Goal: Task Accomplishment & Management: Complete application form

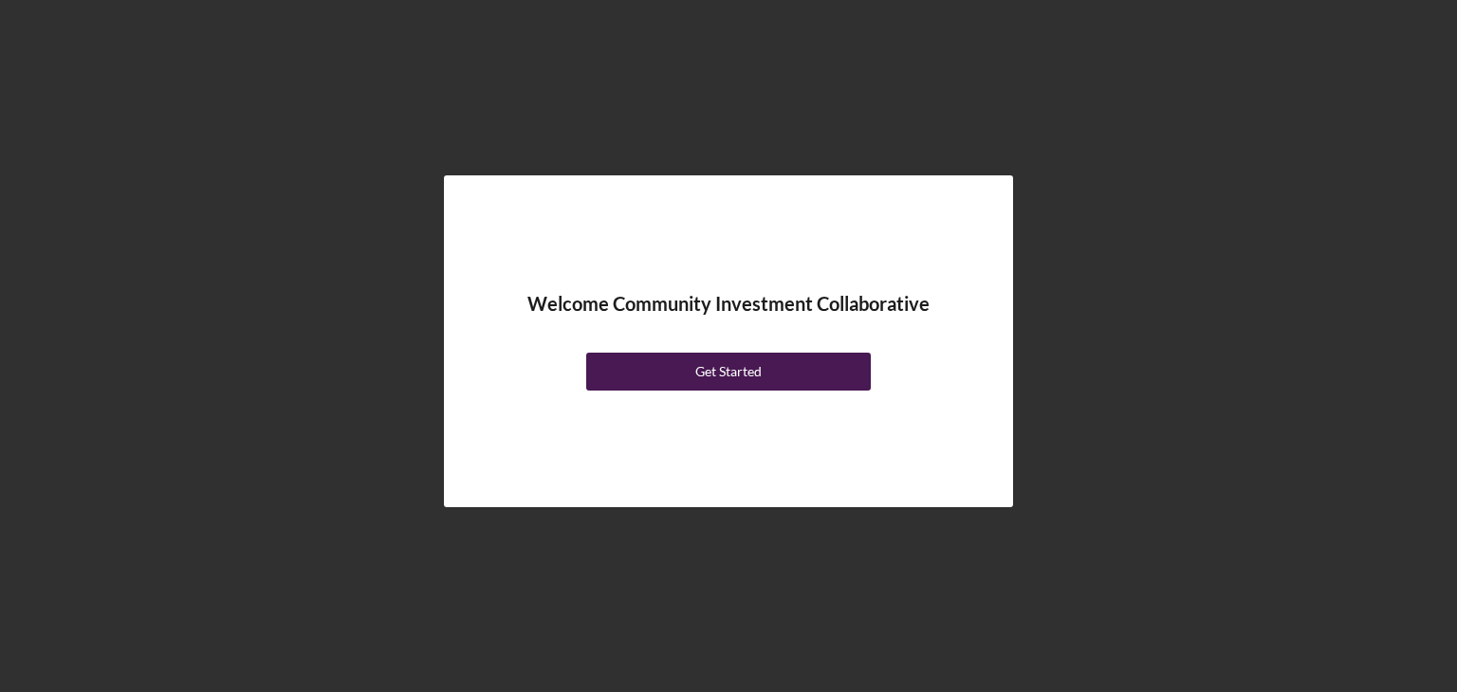
click at [759, 375] on div "Get Started" at bounding box center [728, 372] width 66 height 38
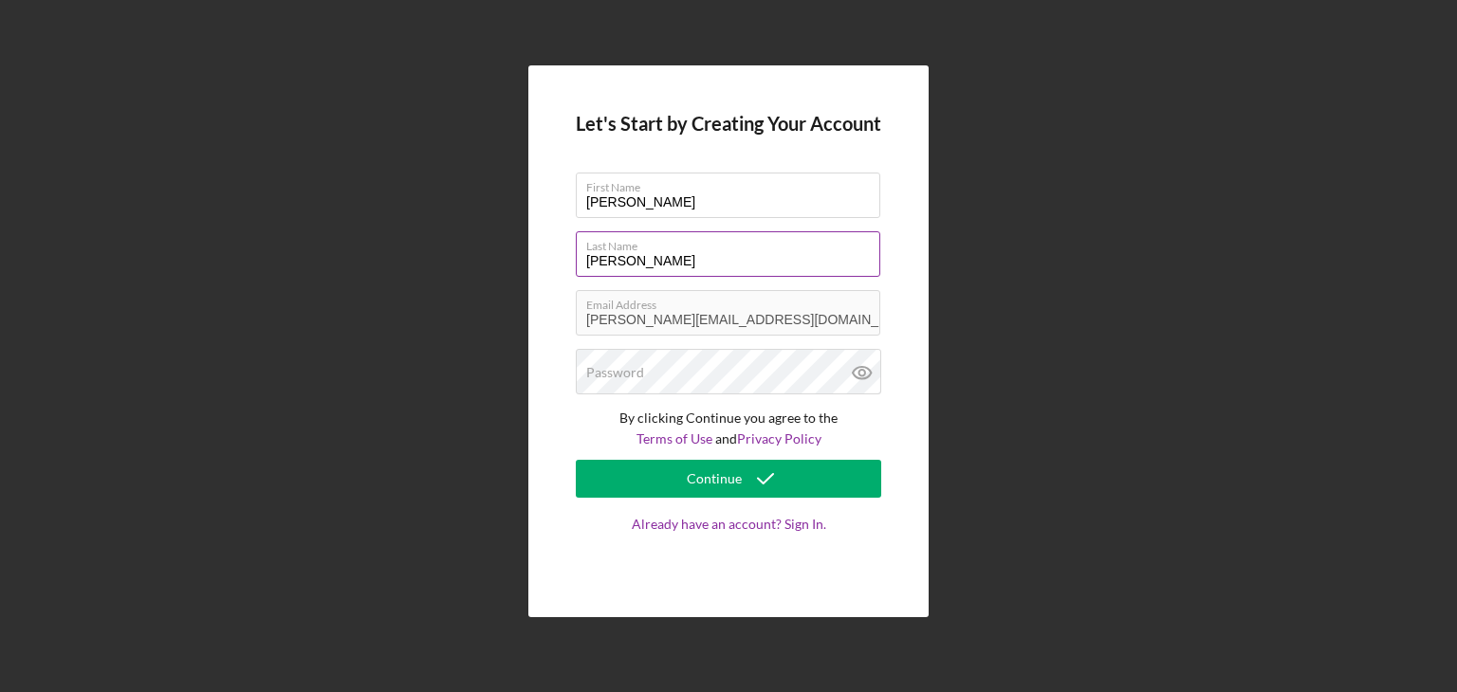
click at [693, 253] on input "[PERSON_NAME]" at bounding box center [728, 254] width 304 height 46
type input "[PERSON_NAME]"
click at [882, 434] on div "Let's Start by Creating Your Account First Name [PERSON_NAME] Last Name [PERSON…" at bounding box center [728, 341] width 400 height 552
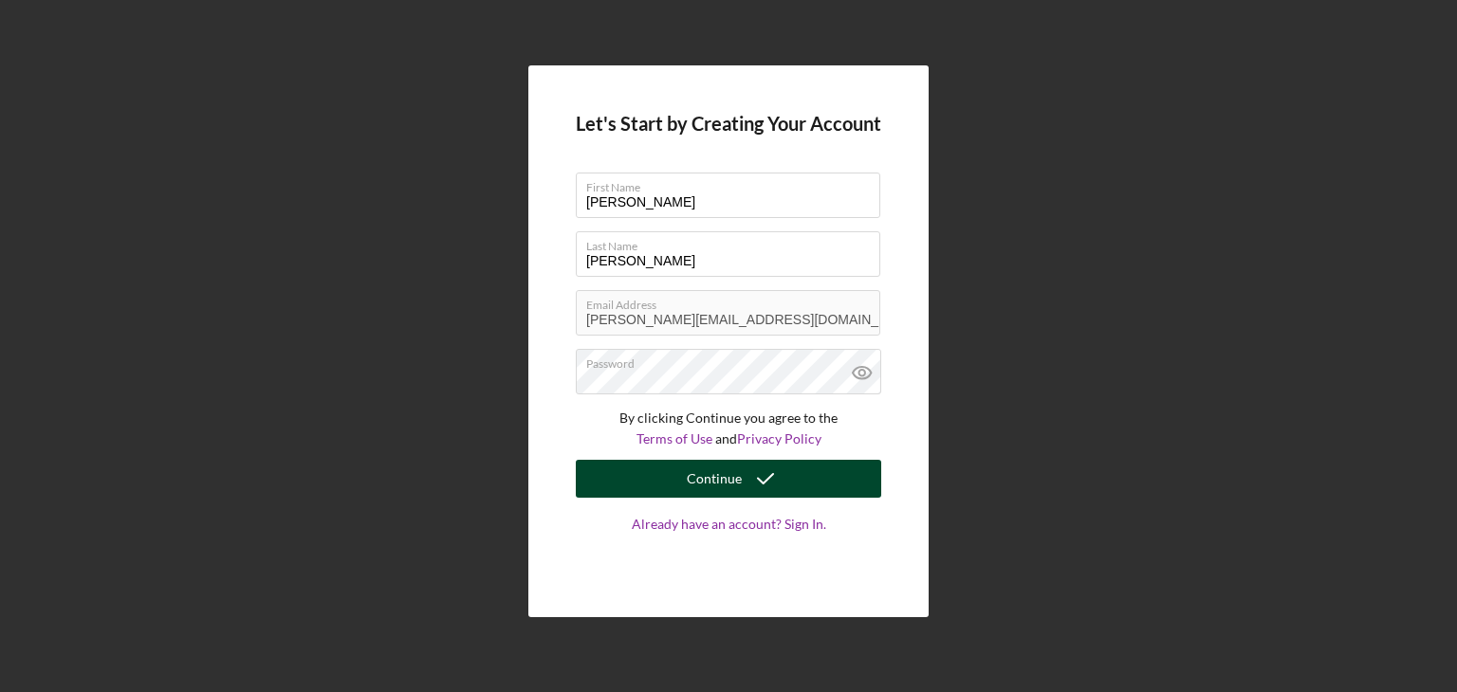
click at [759, 468] on icon "submit" at bounding box center [765, 478] width 47 height 47
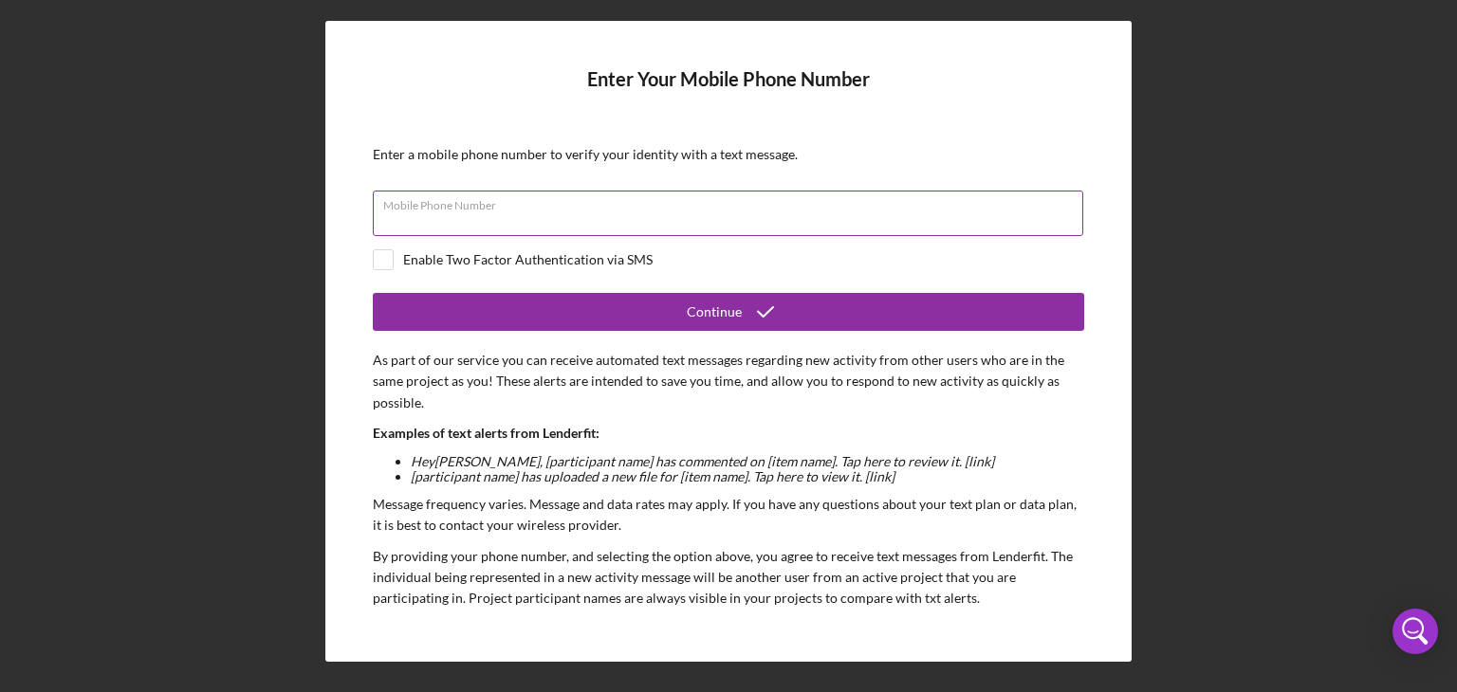
click at [819, 228] on input "Mobile Phone Number" at bounding box center [728, 214] width 710 height 46
type input "[PHONE_NUMBER]"
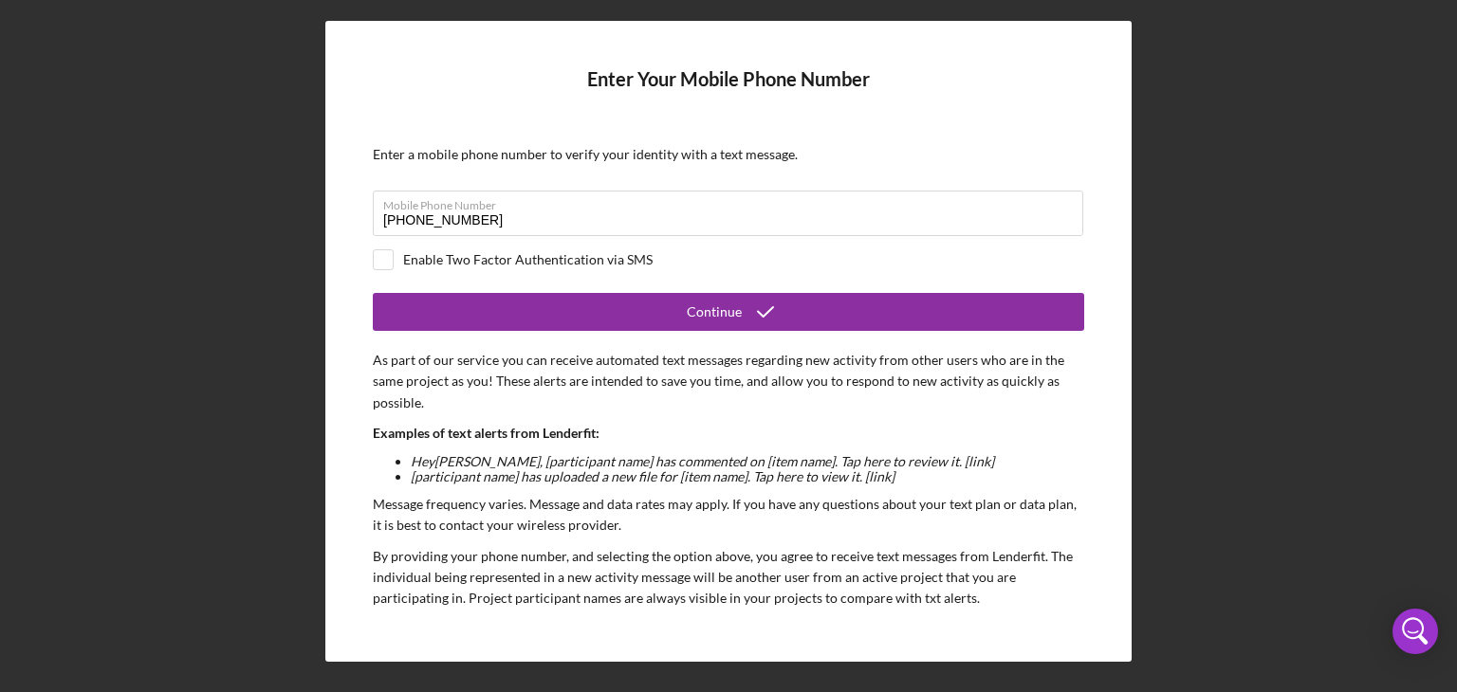
click at [591, 264] on div "Enable Two Factor Authentication via SMS" at bounding box center [527, 259] width 249 height 15
checkbox input "true"
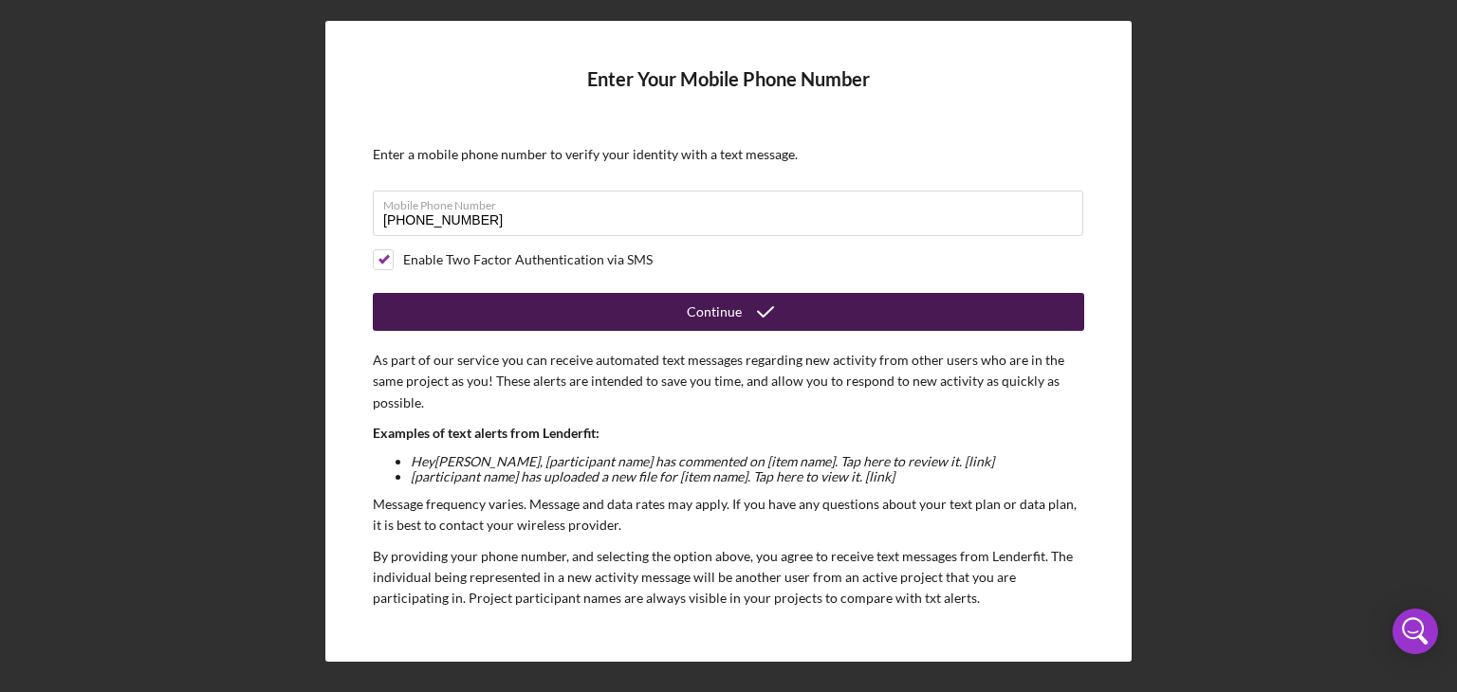
click at [593, 316] on button "Continue" at bounding box center [728, 312] width 711 height 38
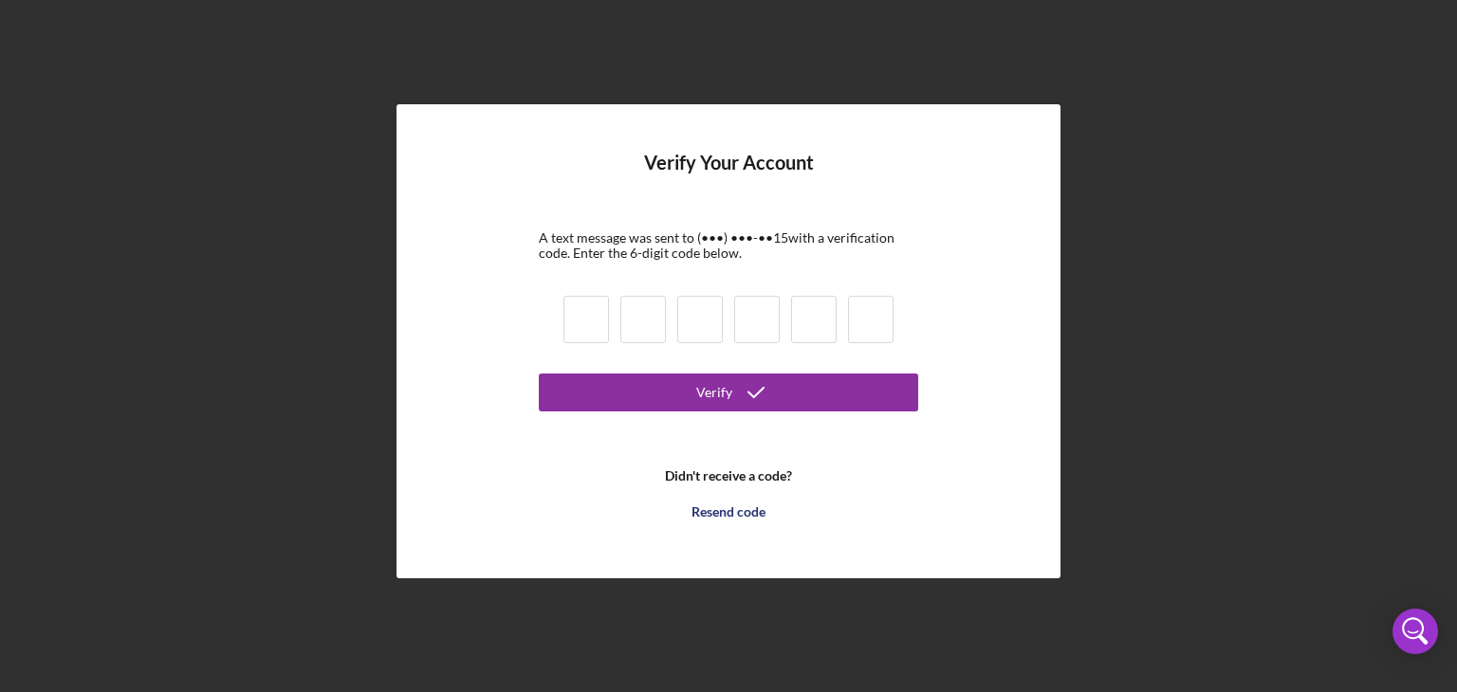
click at [593, 316] on input at bounding box center [586, 319] width 46 height 47
type input "2"
type input "0"
type input "1"
type input "2"
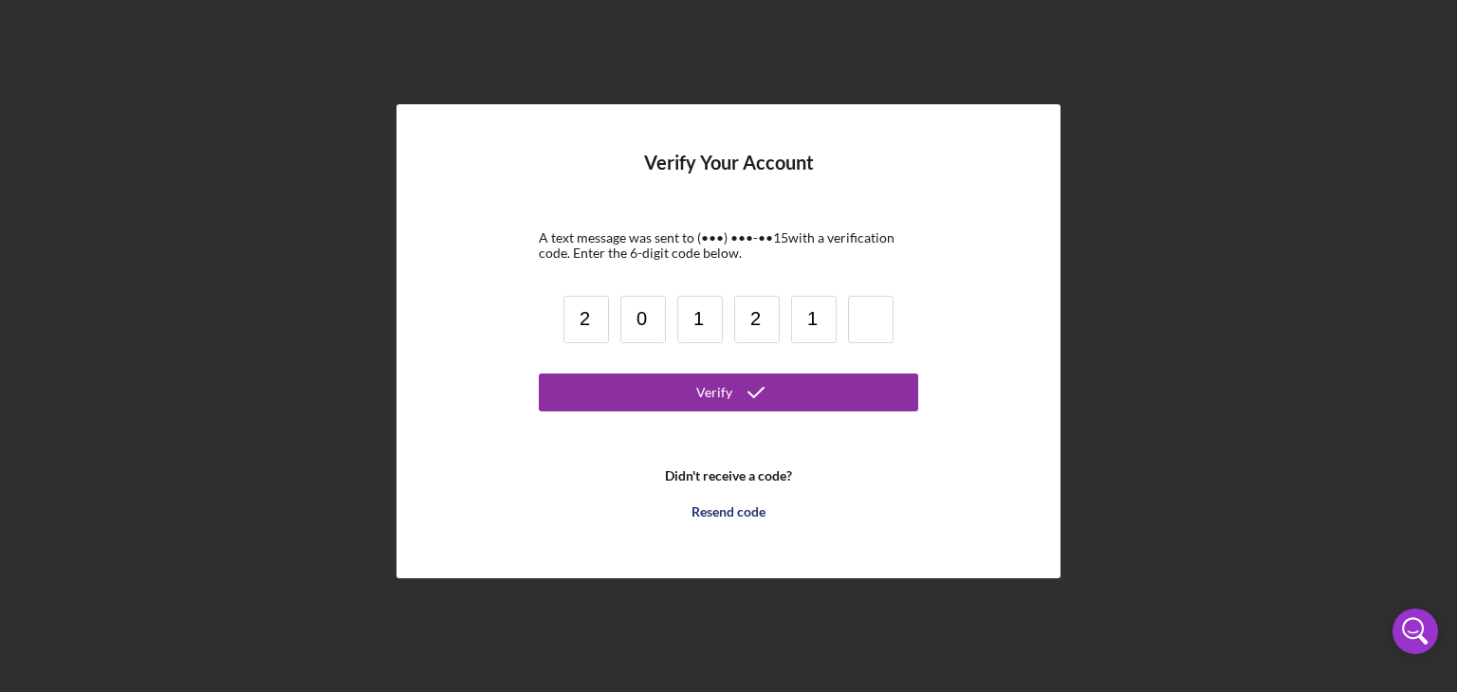
type input "1"
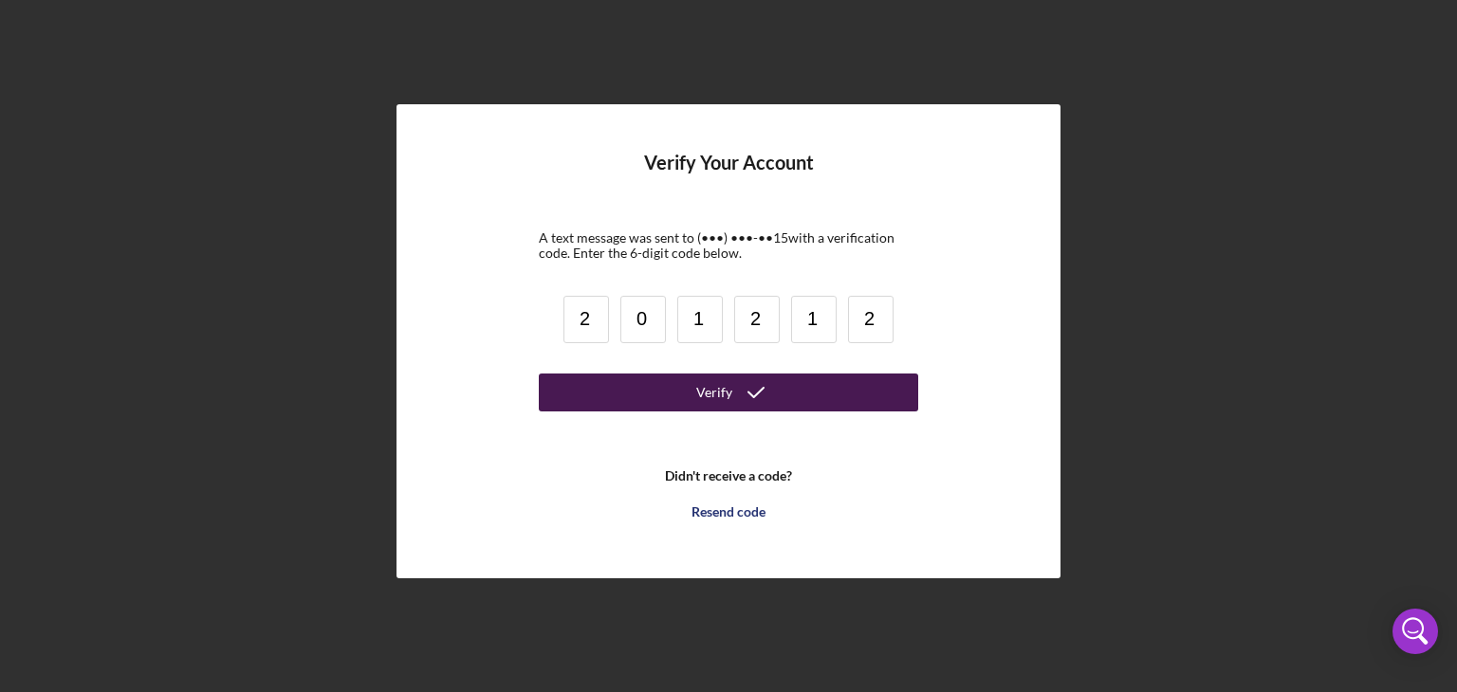
type input "2"
click at [725, 396] on div "Verify" at bounding box center [714, 393] width 36 height 38
